Goal: Information Seeking & Learning: Learn about a topic

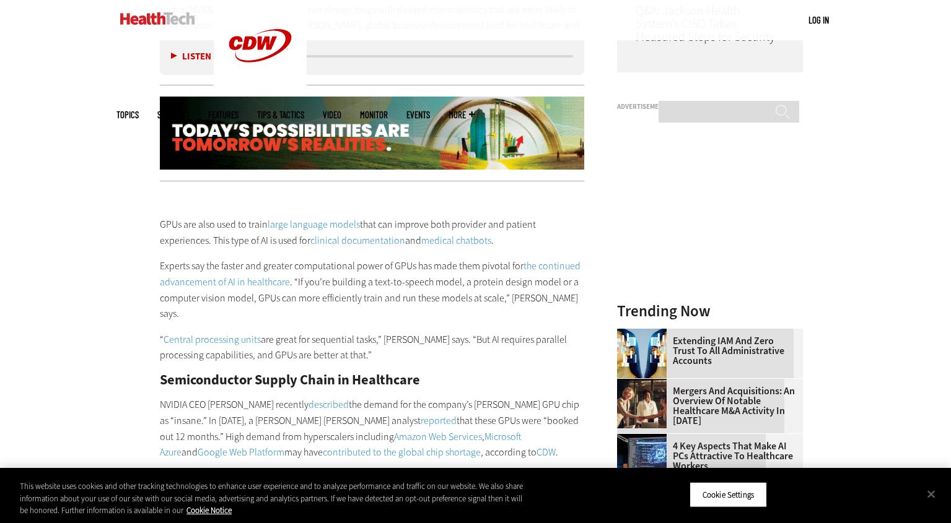
scroll to position [1229, 0]
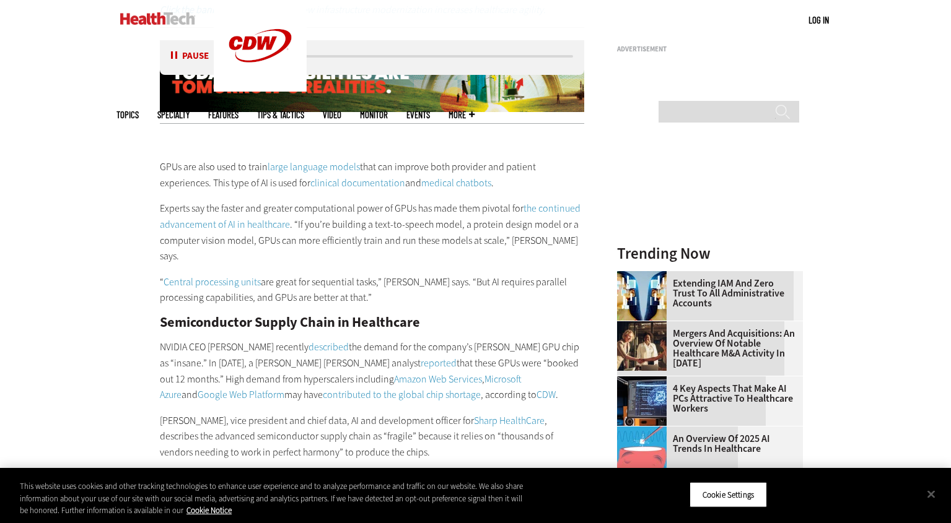
click at [576, 160] on p "GPUs are also used to train large language models that can improve both provide…" at bounding box center [372, 175] width 425 height 32
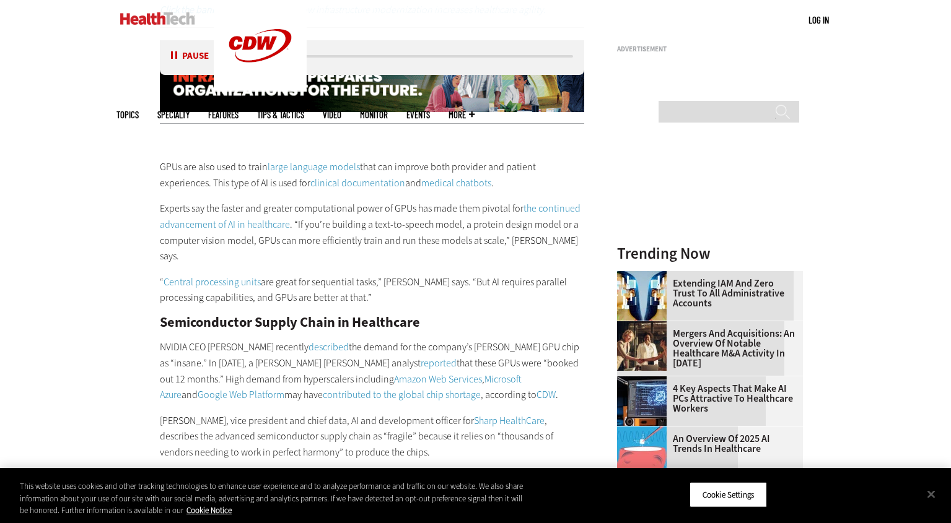
drag, startPoint x: 22, startPoint y: 172, endPoint x: 35, endPoint y: 170, distance: 12.6
click at [23, 172] on div "Become an Insider Sign up [DATE] to receive premium content! Sign Up MENU Log i…" at bounding box center [475, 361] width 951 height 3180
click at [172, 62] on div "Listen Pause" at bounding box center [194, 56] width 50 height 13
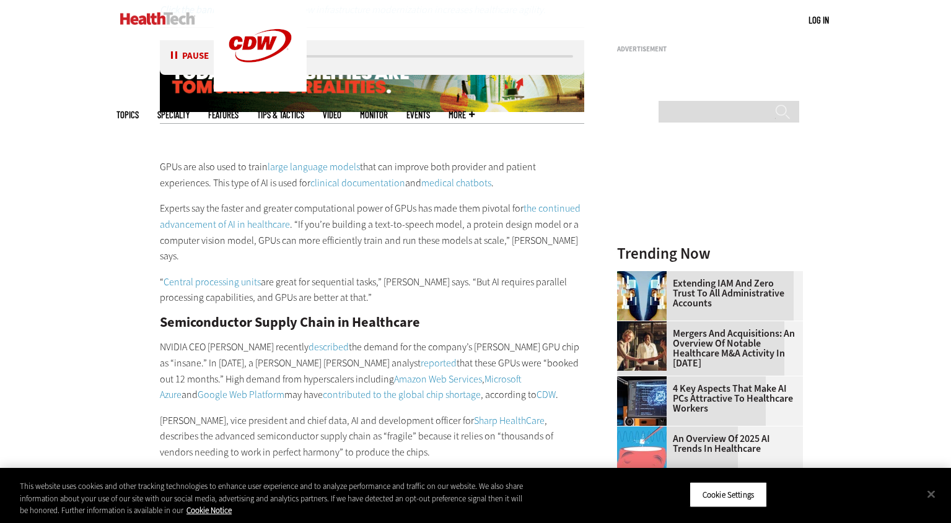
drag, startPoint x: 171, startPoint y: 55, endPoint x: 161, endPoint y: 67, distance: 15.9
click at [171, 55] on button "Pause" at bounding box center [190, 55] width 38 height 9
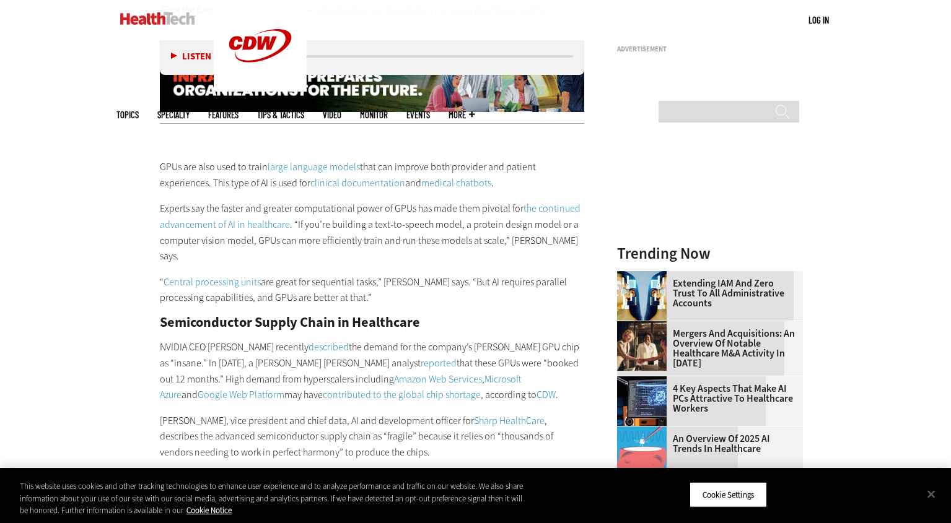
click at [94, 139] on div "Become an Insider Sign up [DATE] to receive premium content! Sign Up MENU Log i…" at bounding box center [475, 361] width 951 height 3180
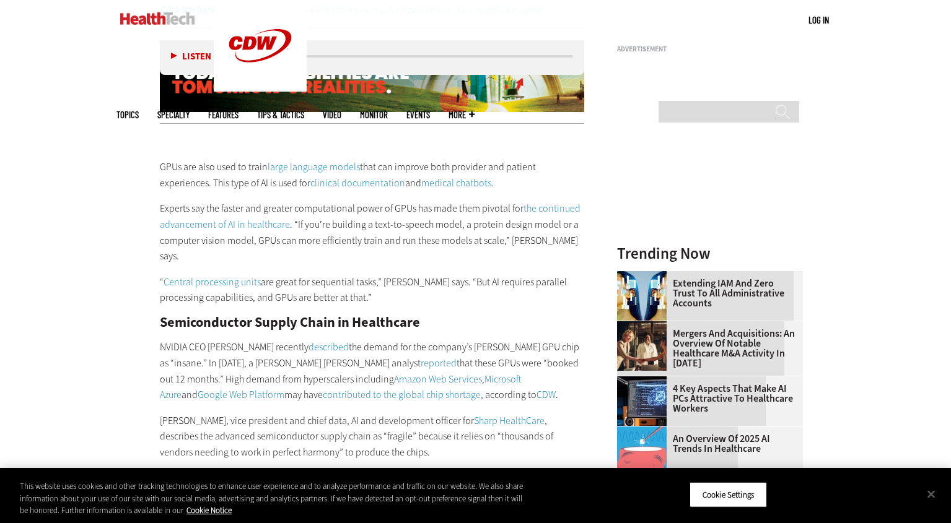
click at [111, 181] on div "Become an Insider Sign up [DATE] to receive premium content! Sign Up MENU Log i…" at bounding box center [475, 361] width 951 height 3180
drag, startPoint x: 111, startPoint y: 181, endPoint x: 120, endPoint y: 183, distance: 8.4
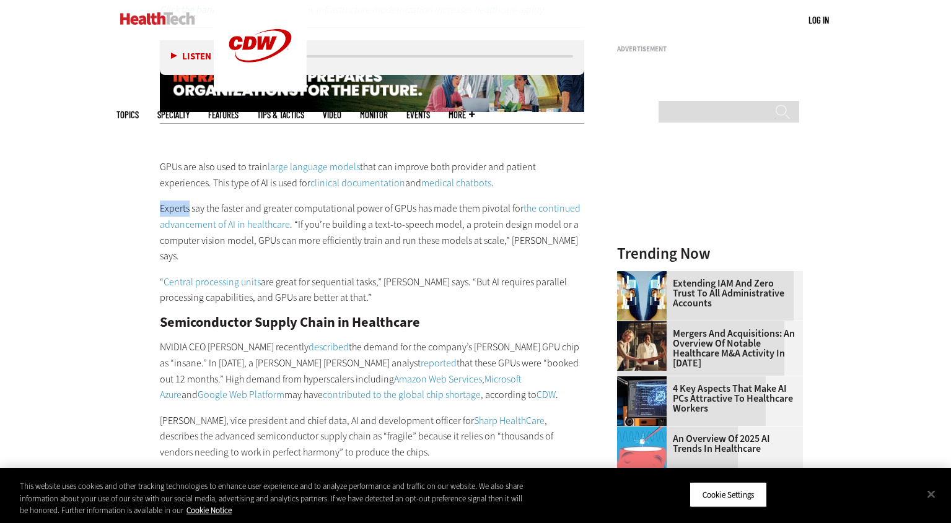
click at [113, 181] on div "Become an Insider Sign up [DATE] to receive premium content! Sign Up MENU Log i…" at bounding box center [475, 361] width 951 height 3180
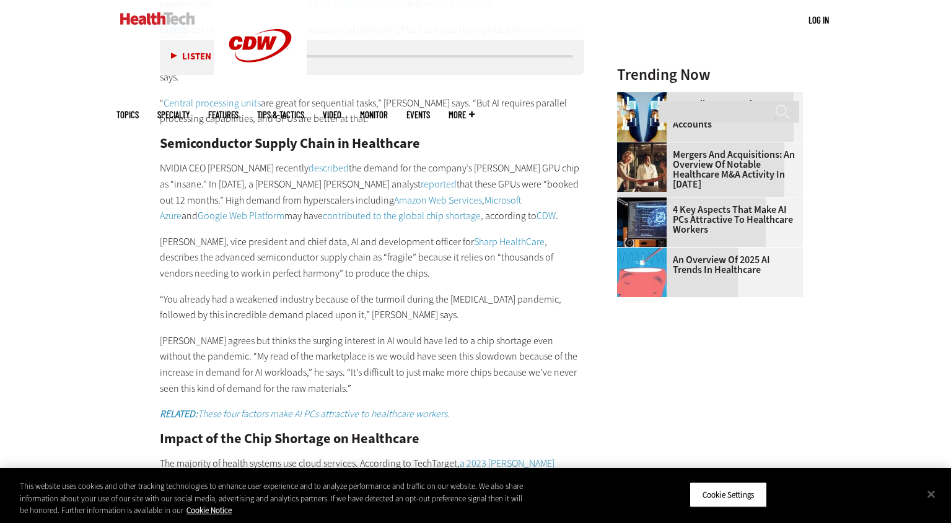
scroll to position [1426, 0]
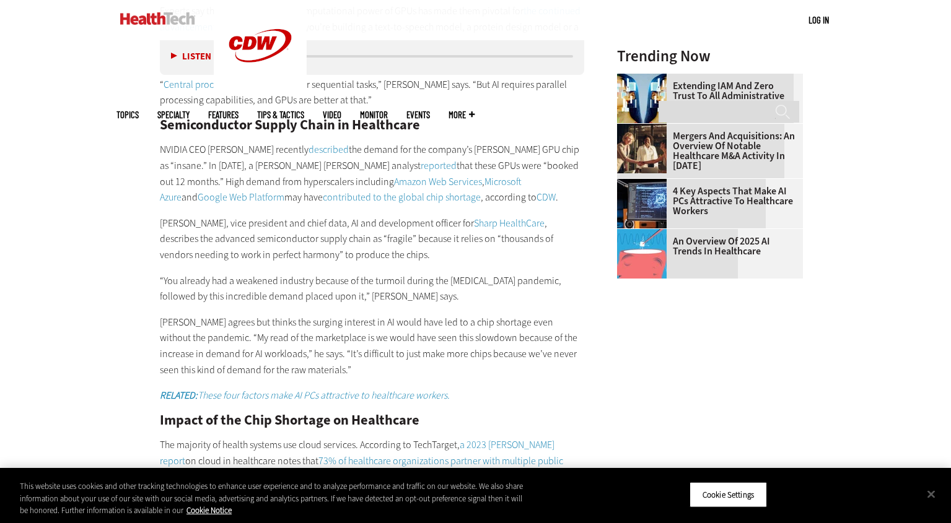
click at [834, 269] on main "Home » Artificial Intelligence Close New AI Research From CDW See how IT leader…" at bounding box center [475, 201] width 718 height 2373
click at [840, 268] on div "Become an Insider Sign up [DATE] to receive premium content! Sign Up MENU Log i…" at bounding box center [475, 164] width 951 height 3180
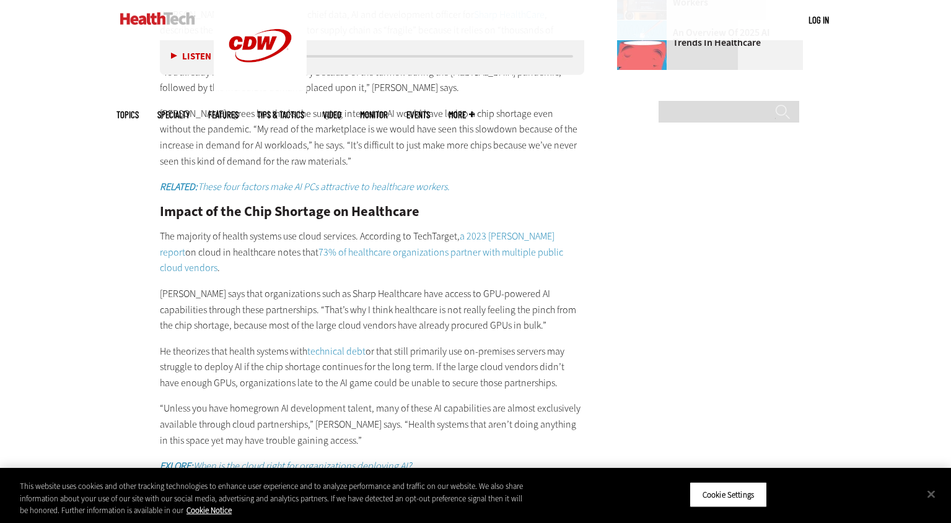
scroll to position [1636, 0]
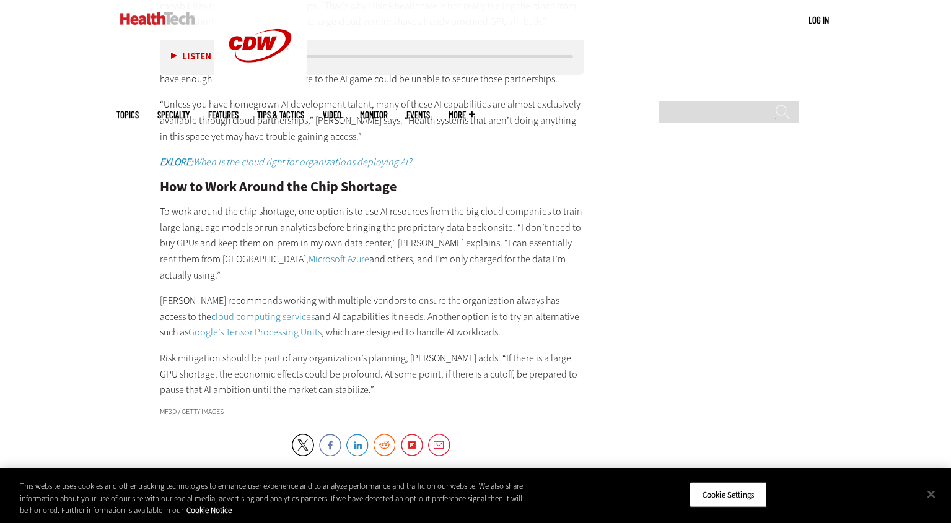
scroll to position [1940, 0]
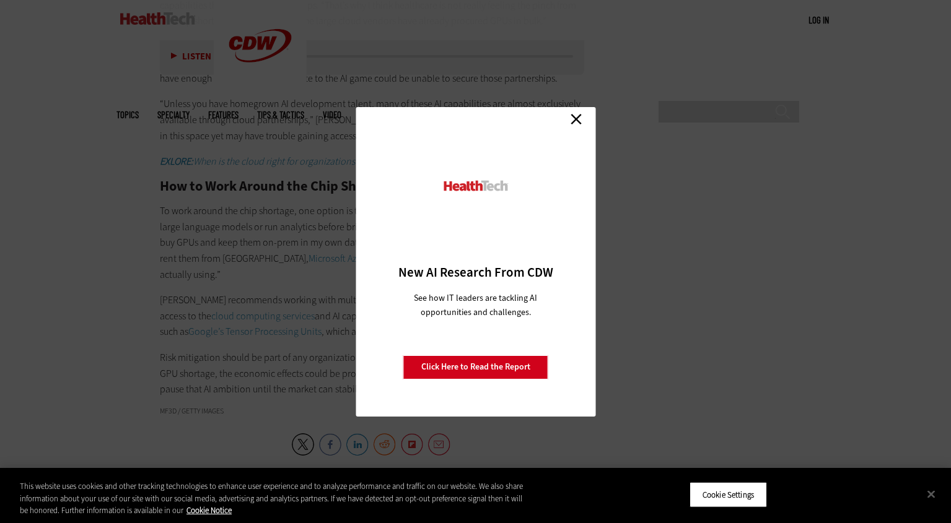
click at [576, 126] on link "Close" at bounding box center [576, 119] width 19 height 19
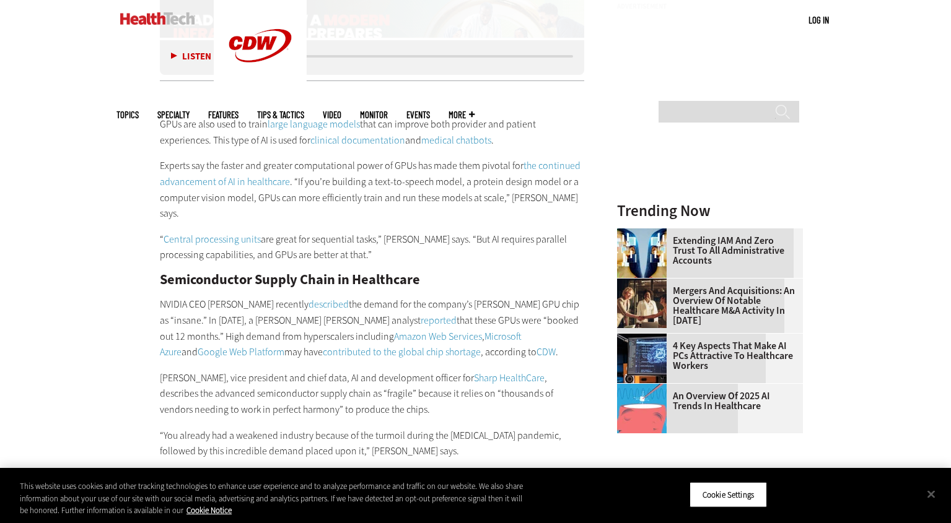
scroll to position [1271, 0]
